Goal: Browse casually: Explore the website without a specific task or goal

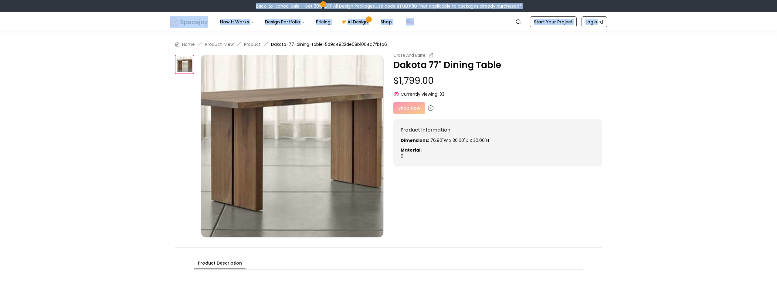
drag, startPoint x: 145, startPoint y: 34, endPoint x: 119, endPoint y: -29, distance: 67.3
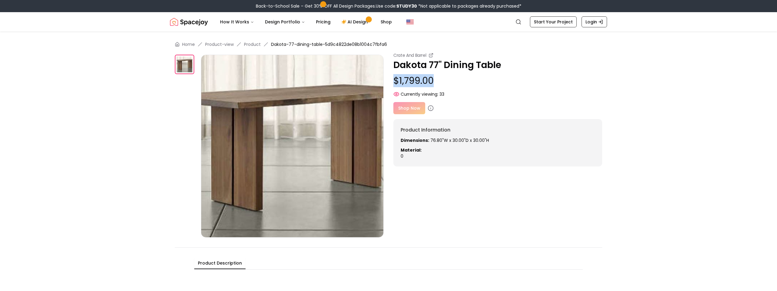
drag, startPoint x: 436, startPoint y: 82, endPoint x: 396, endPoint y: 80, distance: 40.7
click at [396, 80] on p "$1,799.00" at bounding box center [497, 80] width 209 height 11
copy p "$1,799.00"
